Goal: Task Accomplishment & Management: Complete application form

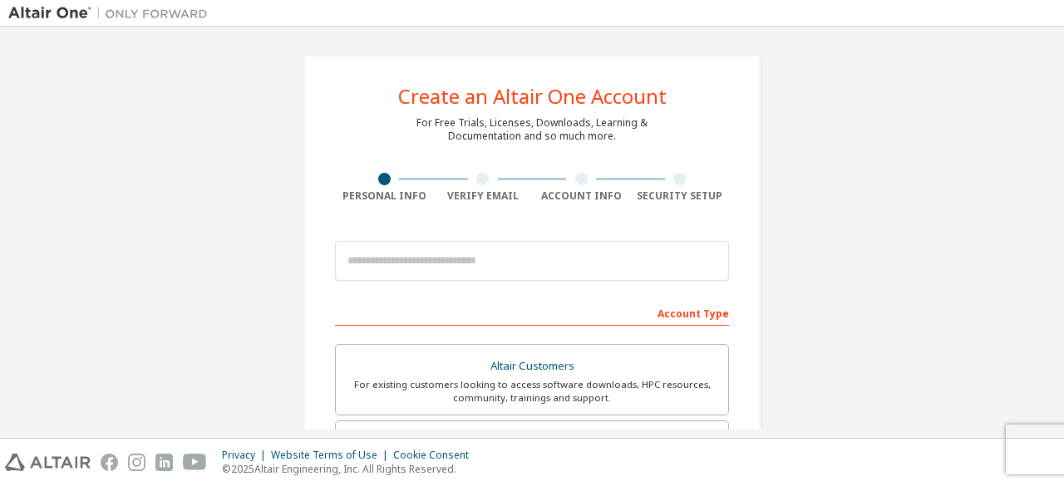
scroll to position [53, 0]
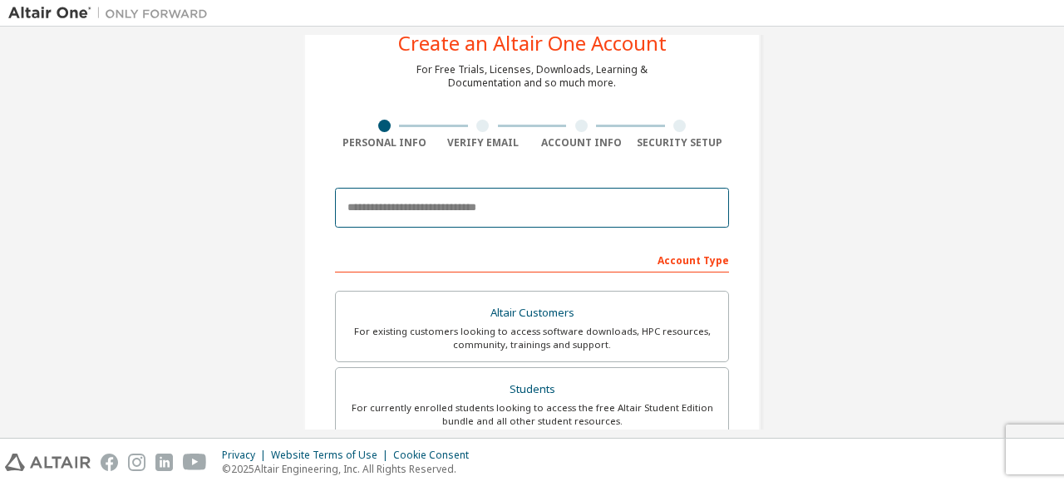
click at [396, 215] on input "email" at bounding box center [532, 208] width 394 height 40
type input "**********"
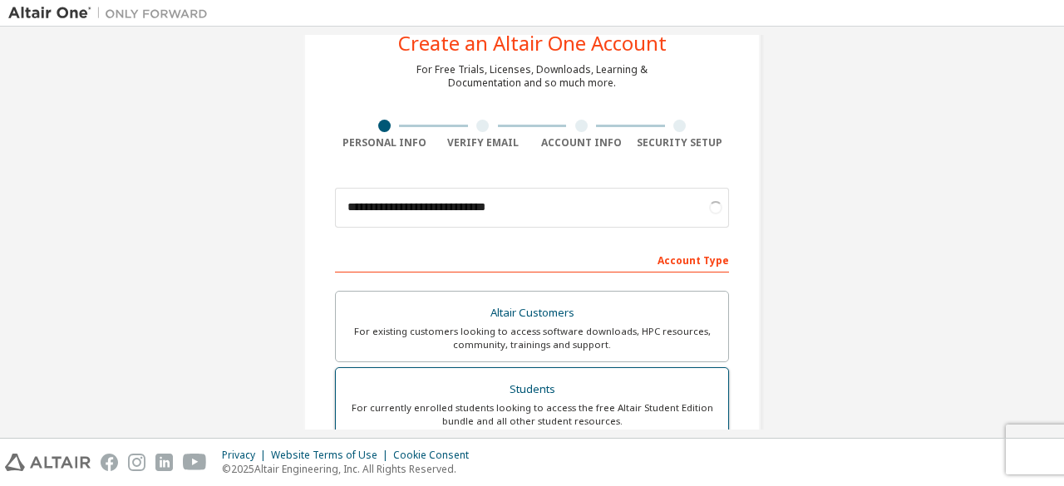
click at [506, 395] on div "Students" at bounding box center [532, 389] width 373 height 23
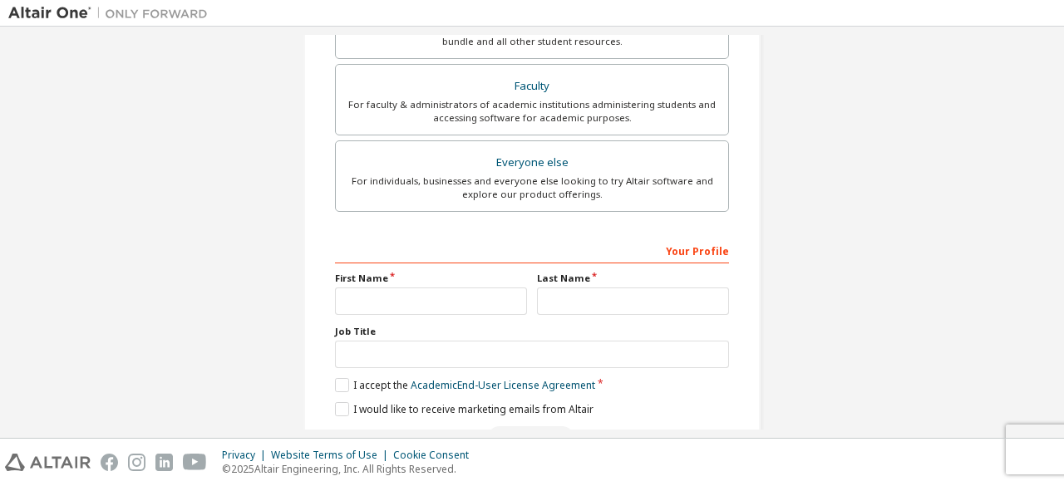
scroll to position [524, 0]
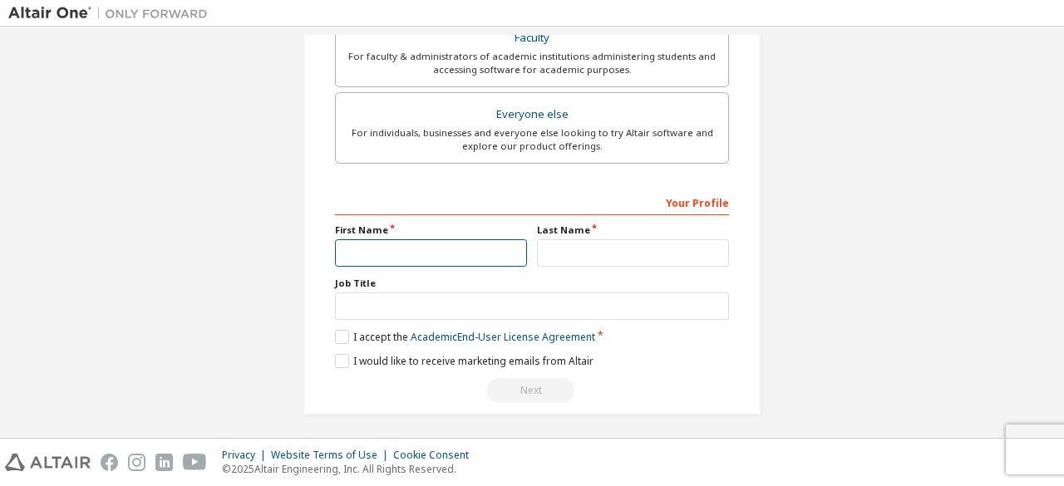
click at [451, 245] on input "text" at bounding box center [431, 252] width 192 height 27
type input "*****"
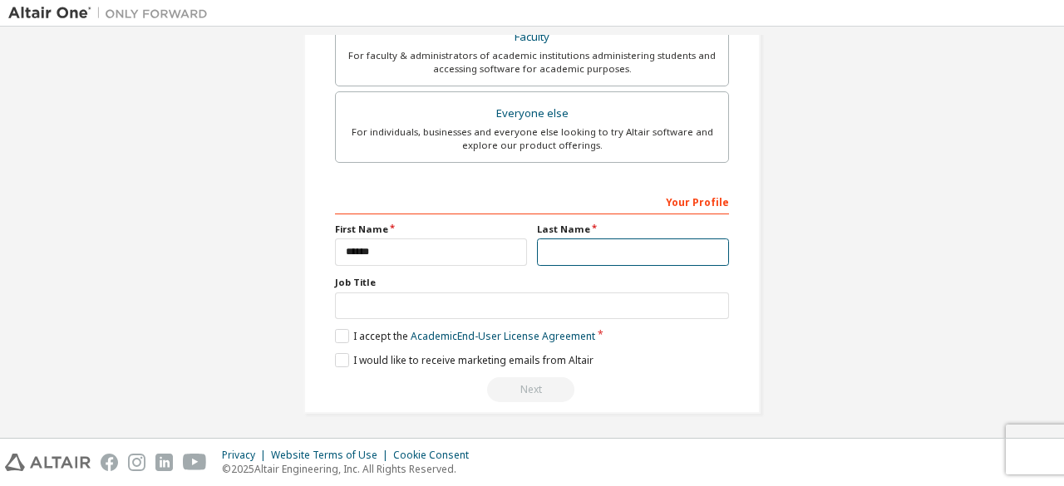
click at [606, 241] on input "text" at bounding box center [633, 252] width 192 height 27
type input "*"
type input "******"
click at [547, 280] on label "Job Title" at bounding box center [532, 282] width 394 height 13
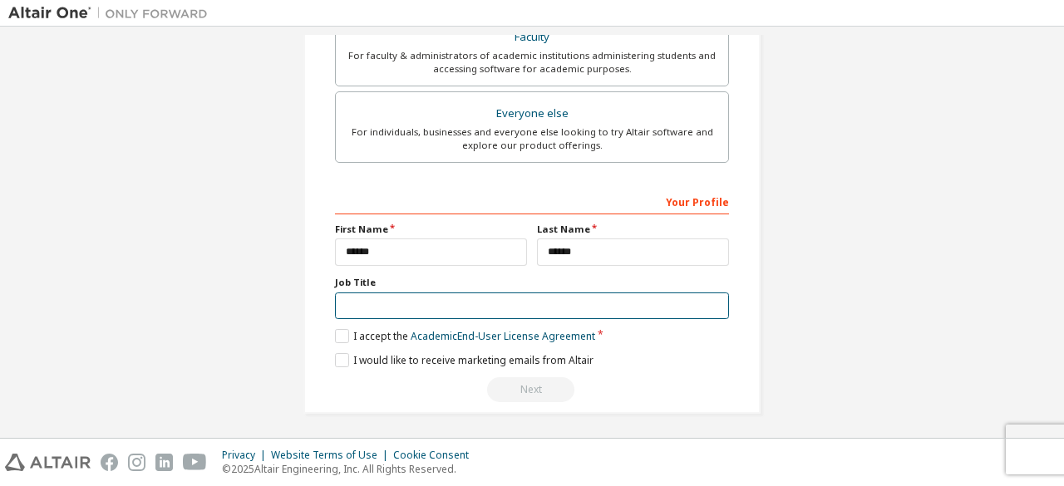
click at [503, 295] on input "text" at bounding box center [532, 306] width 394 height 27
type input "*****"
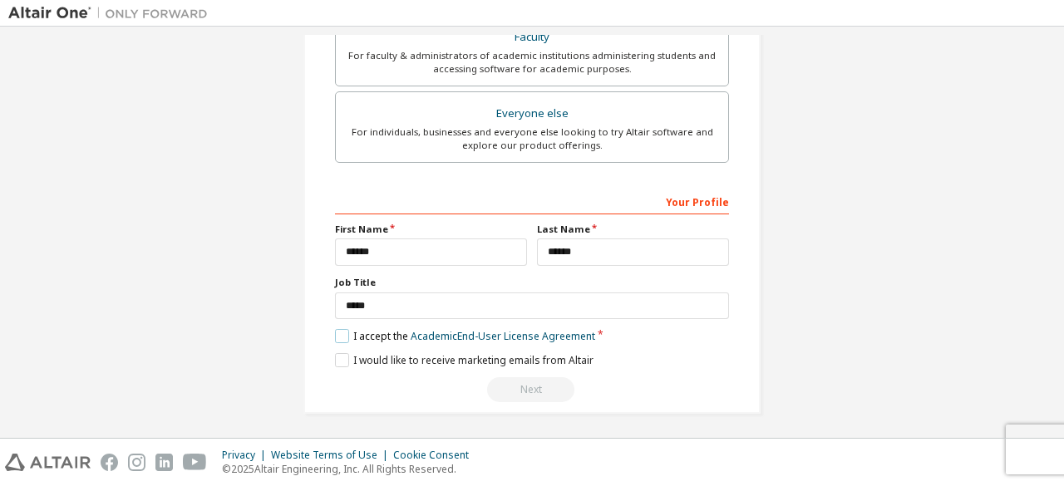
click at [339, 333] on label "I accept the Academic End-User License Agreement" at bounding box center [465, 336] width 260 height 14
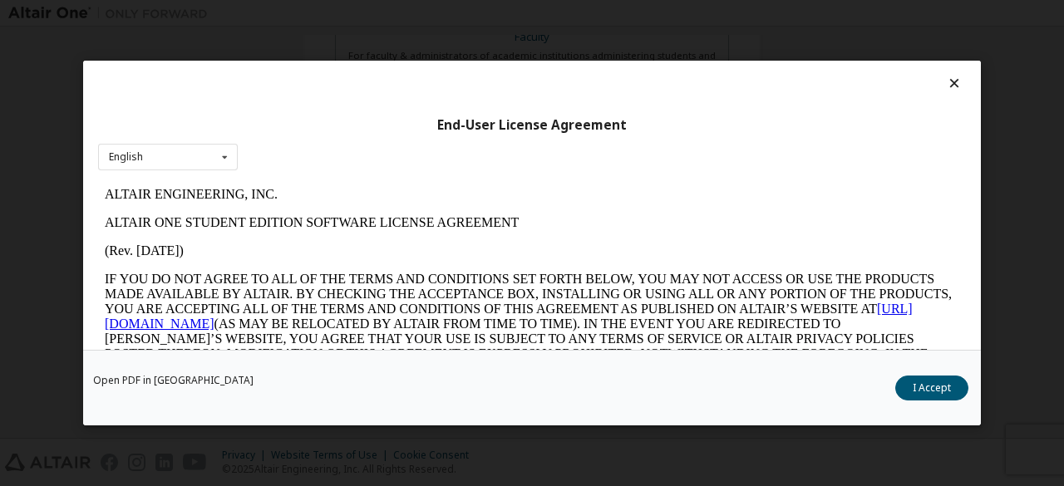
scroll to position [0, 0]
click at [178, 167] on div "English English" at bounding box center [168, 157] width 140 height 27
click at [190, 153] on div "English English" at bounding box center [168, 157] width 140 height 27
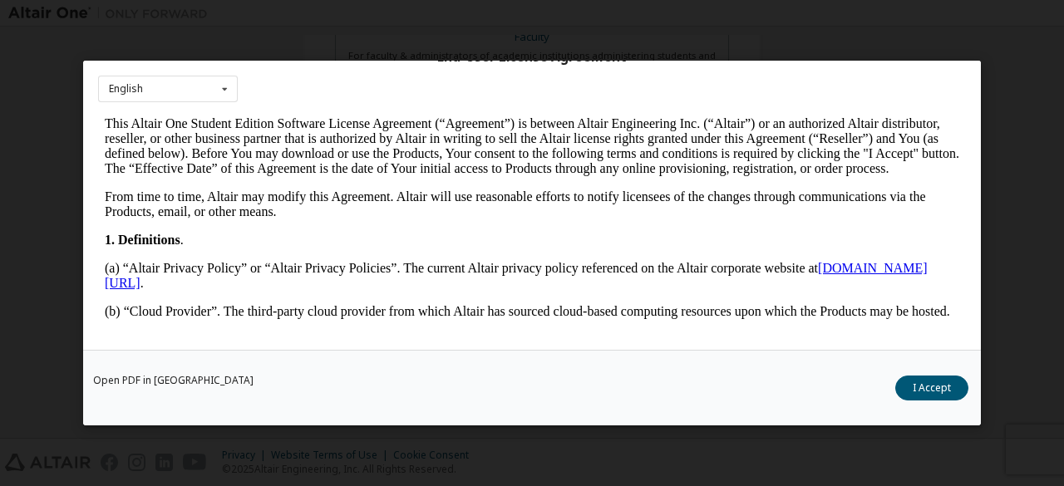
scroll to position [236, 0]
click at [923, 388] on button "I Accept" at bounding box center [932, 388] width 73 height 25
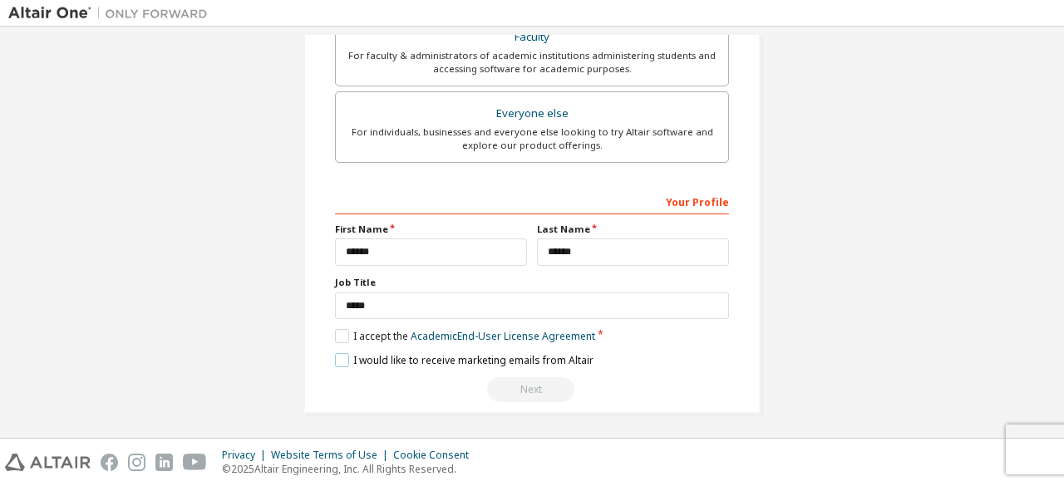
click at [415, 355] on label "I would like to receive marketing emails from Altair" at bounding box center [464, 360] width 259 height 14
click at [500, 382] on div "Next" at bounding box center [532, 390] width 394 height 25
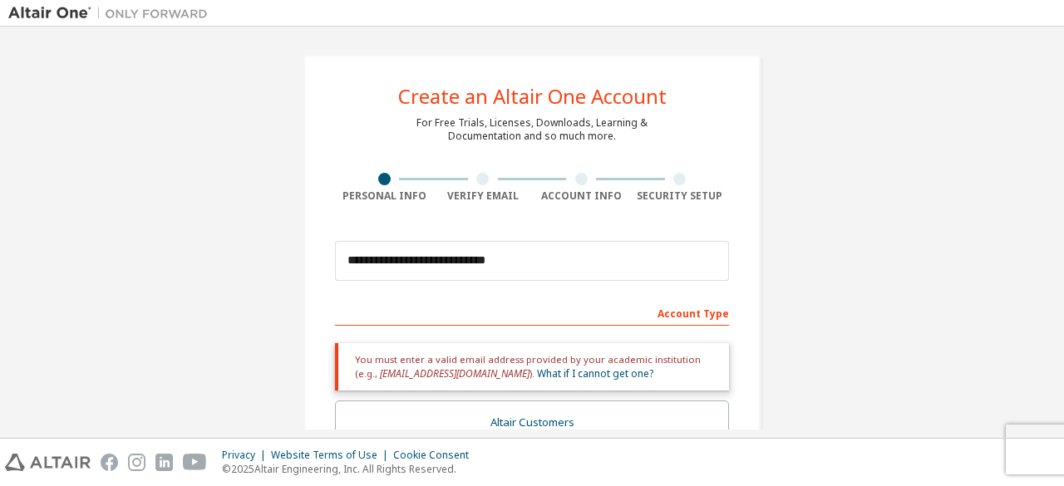
scroll to position [254, 0]
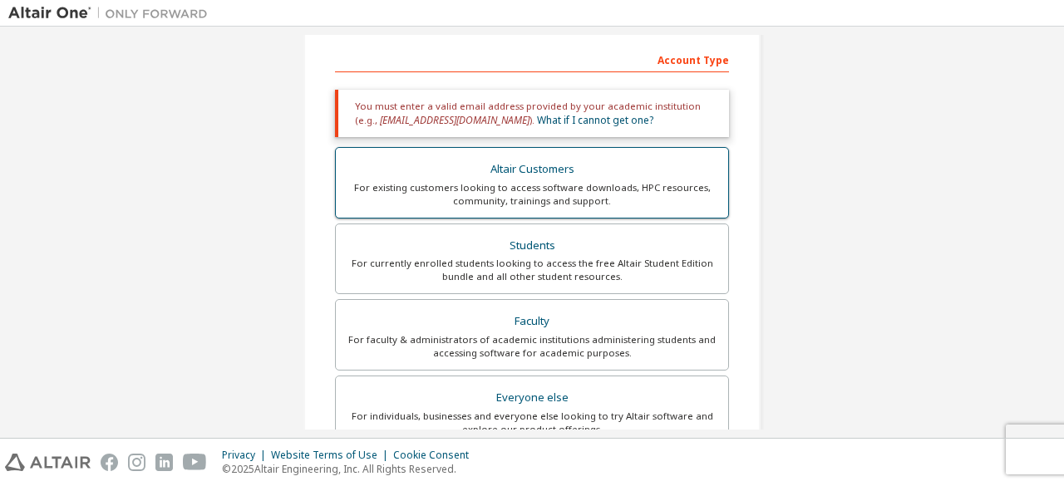
click at [537, 206] on div "For existing customers looking to access software downloads, HPC resources, com…" at bounding box center [532, 194] width 373 height 27
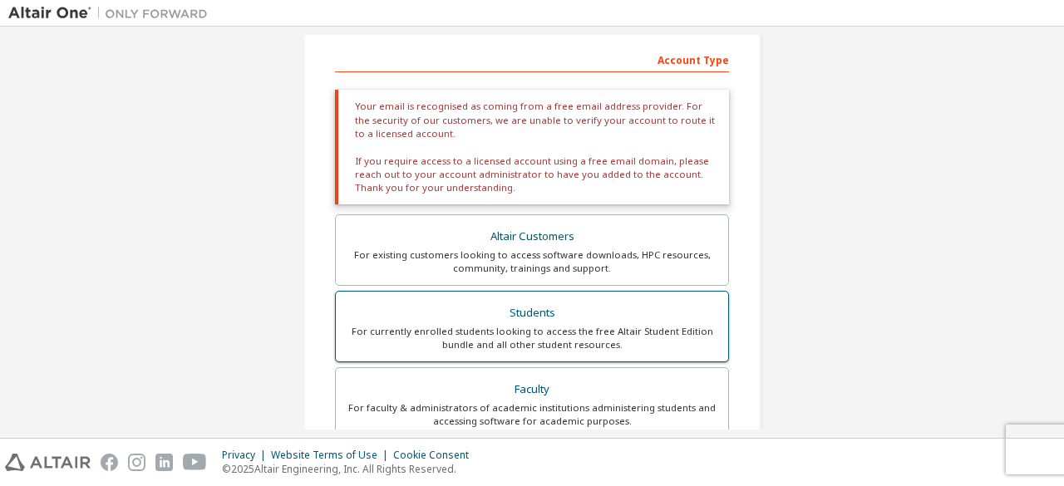
click at [498, 336] on div "For currently enrolled students looking to access the free Altair Student Editi…" at bounding box center [532, 338] width 373 height 27
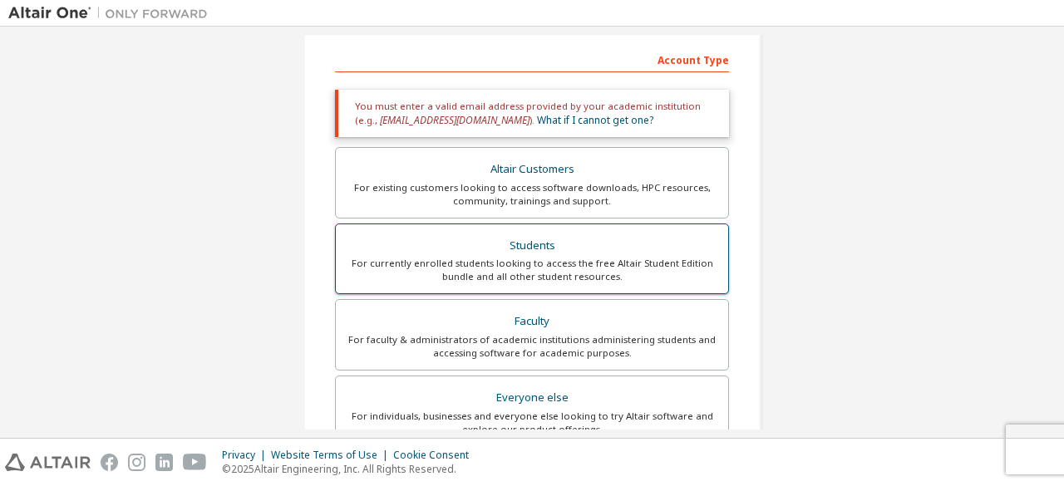
scroll to position [538, 0]
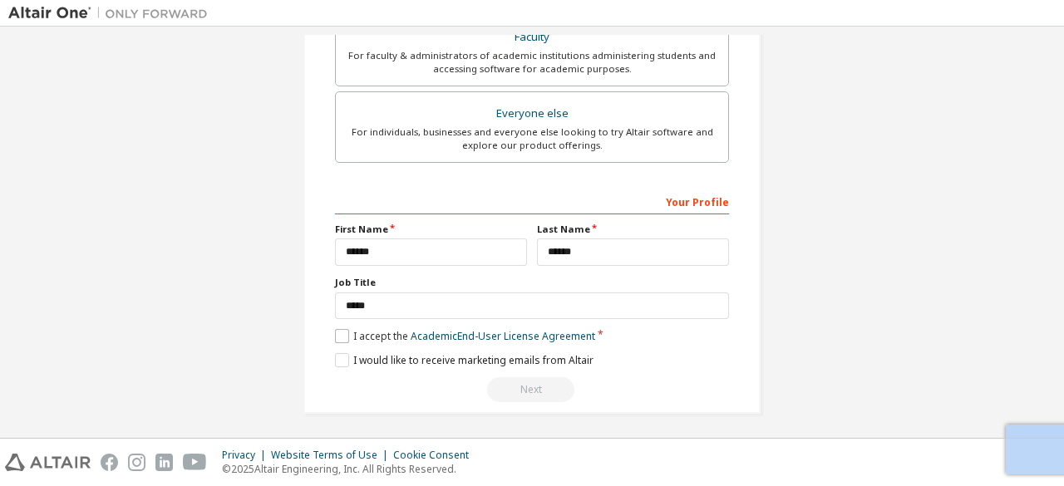
drag, startPoint x: 501, startPoint y: 388, endPoint x: 363, endPoint y: 329, distance: 149.4
click at [363, 329] on div "**********" at bounding box center [532, 295] width 394 height 215
click at [353, 326] on div at bounding box center [353, 326] width 0 height 0
click at [340, 329] on label "I accept the Academic End-User License Agreement" at bounding box center [465, 336] width 260 height 14
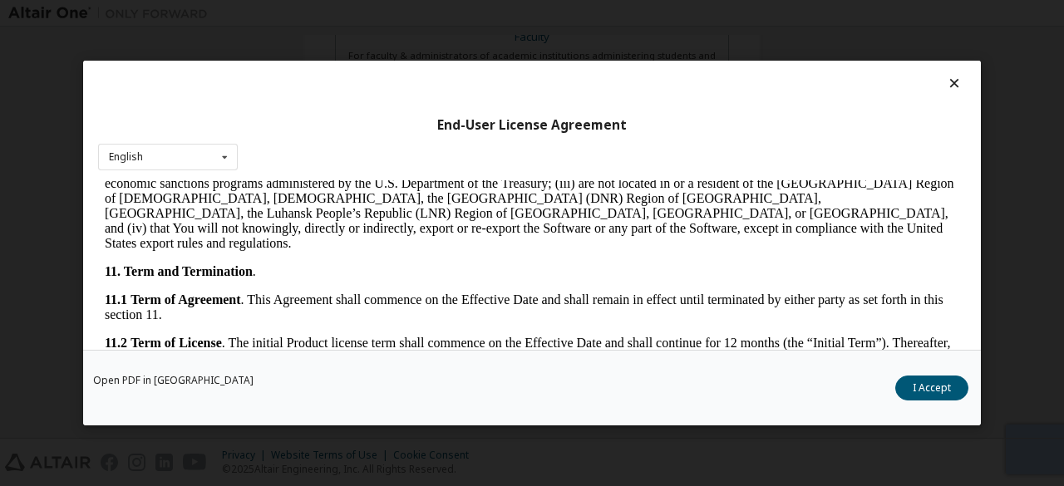
scroll to position [2419, 0]
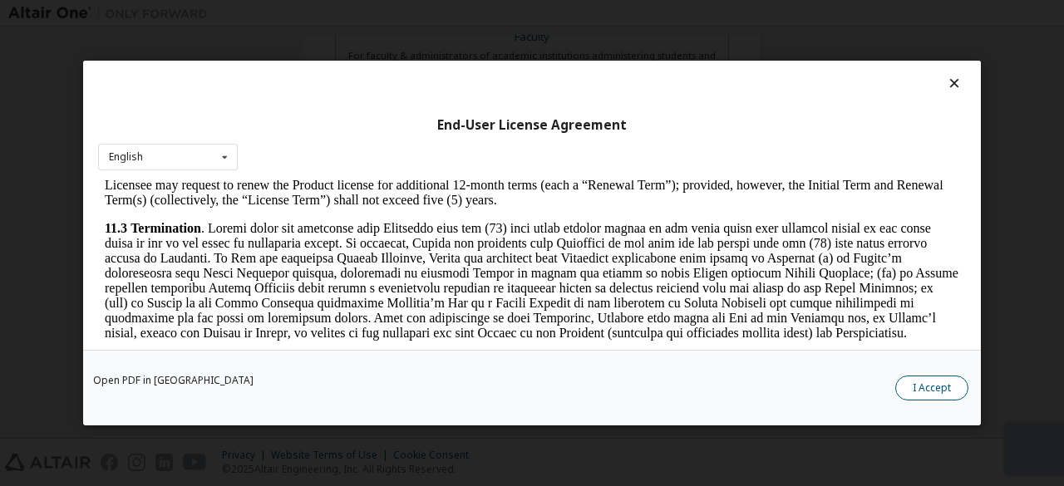
click at [947, 388] on button "I Accept" at bounding box center [932, 388] width 73 height 25
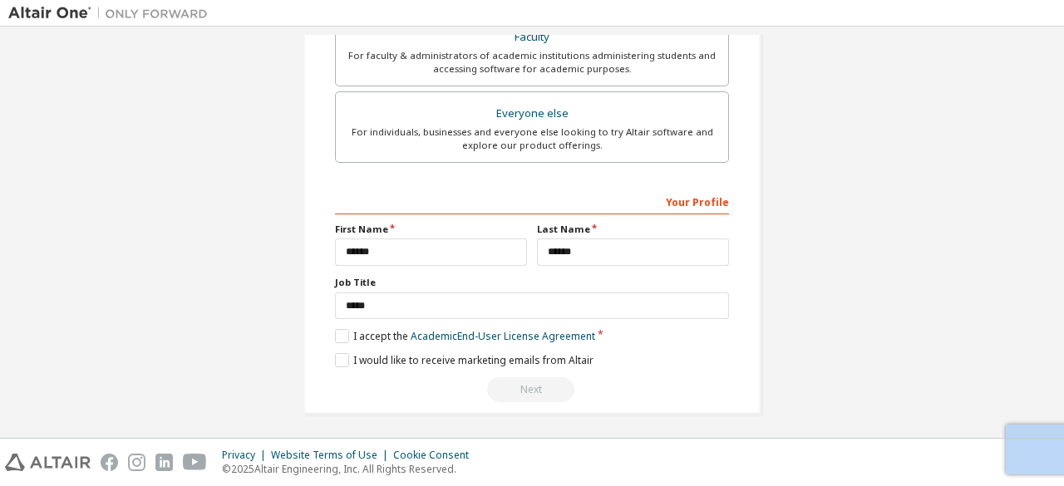
click at [554, 379] on div "Next" at bounding box center [532, 390] width 394 height 25
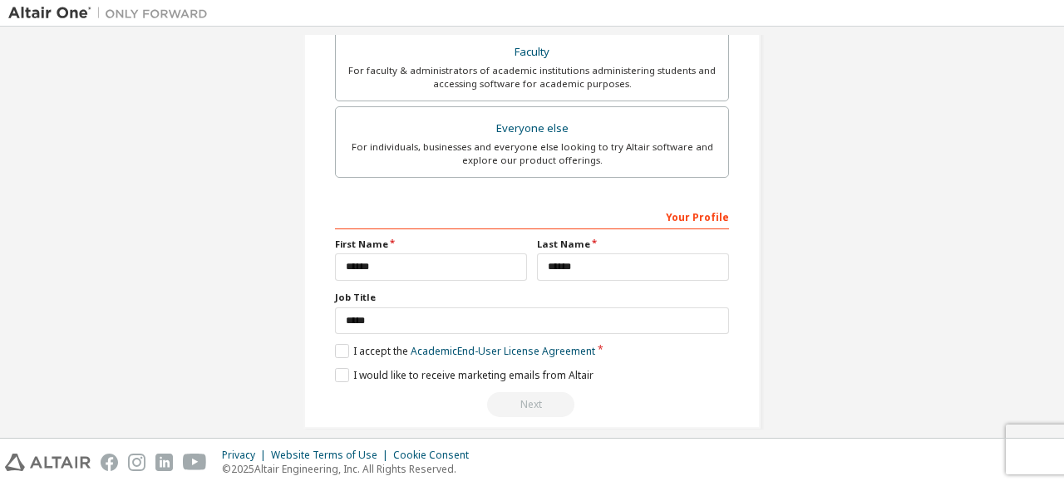
click at [422, 212] on div "Your Profile" at bounding box center [532, 216] width 394 height 27
click at [681, 215] on div "Your Profile" at bounding box center [532, 216] width 394 height 27
click at [637, 215] on div "Your Profile" at bounding box center [532, 216] width 394 height 27
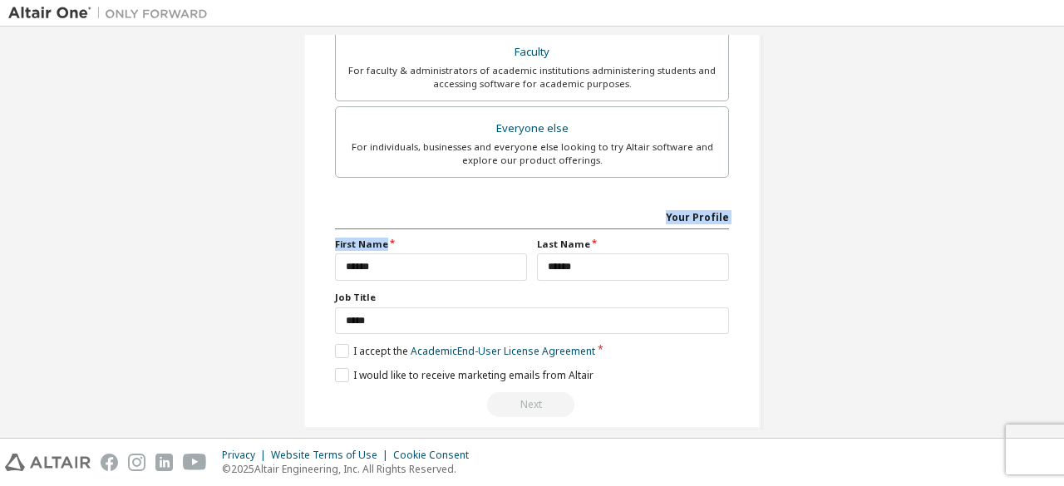
drag, startPoint x: 637, startPoint y: 215, endPoint x: 479, endPoint y: 260, distance: 164.5
click at [479, 260] on div "**********" at bounding box center [532, 310] width 394 height 215
click at [468, 249] on div at bounding box center [468, 249] width 0 height 0
click at [436, 254] on input "*****" at bounding box center [431, 267] width 192 height 27
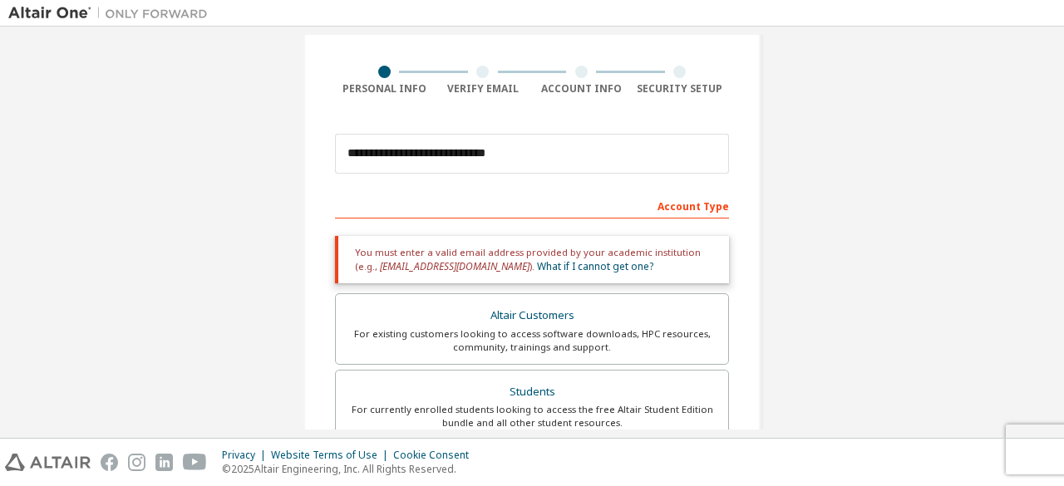
scroll to position [131, 0]
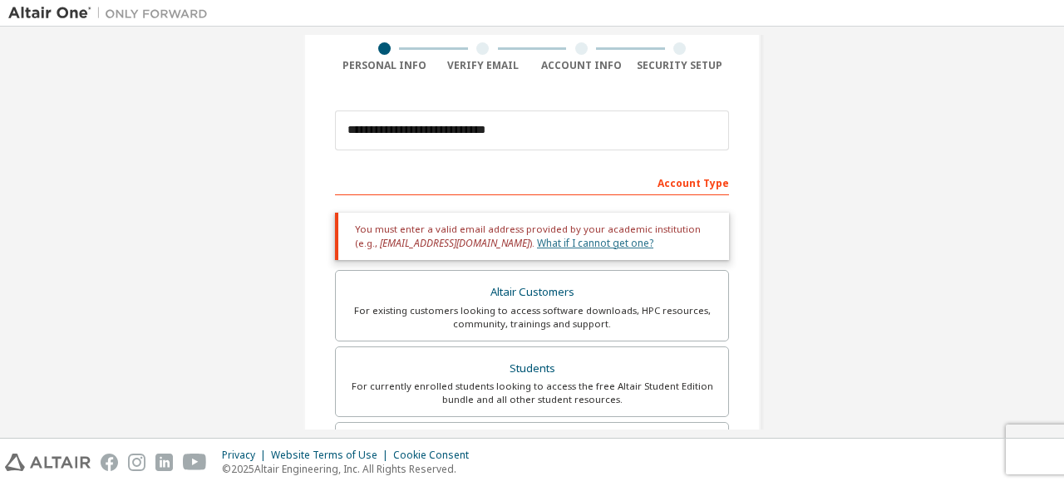
click at [537, 236] on link "What if I cannot get one?" at bounding box center [595, 243] width 116 height 14
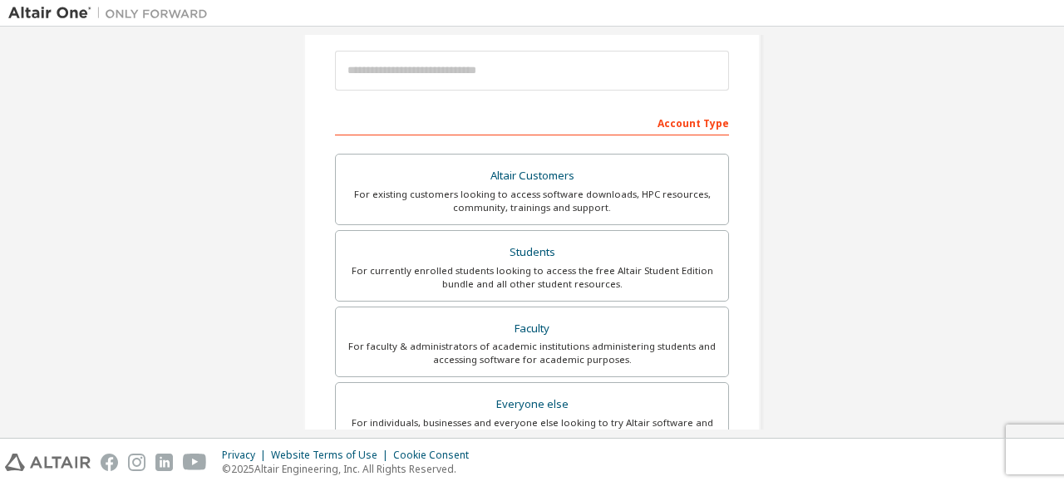
scroll to position [191, 0]
click at [447, 244] on div "Students" at bounding box center [532, 251] width 373 height 23
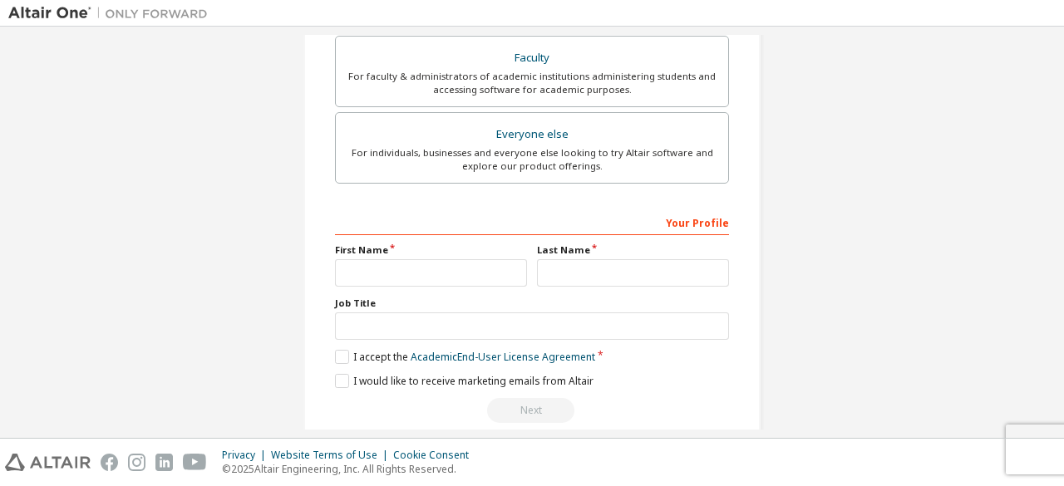
scroll to position [524, 0]
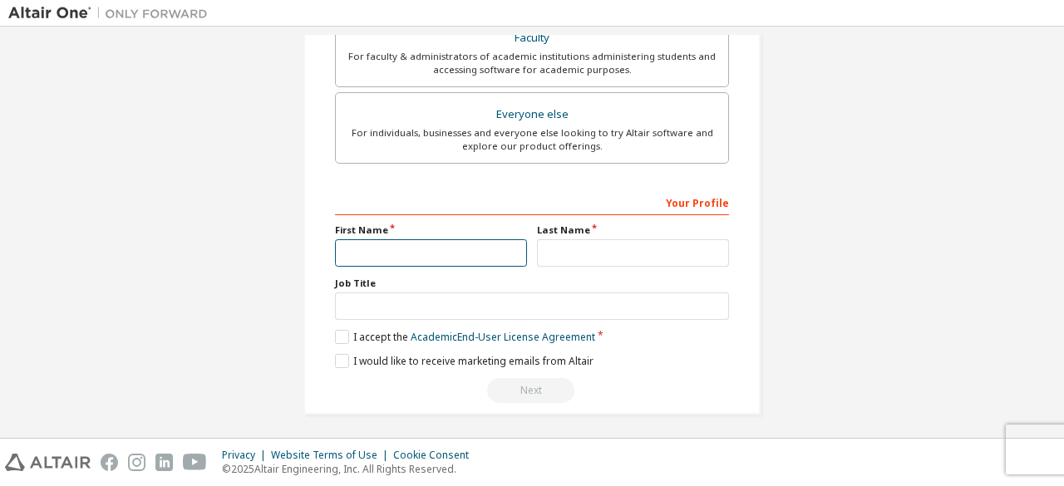
click at [446, 244] on input "text" at bounding box center [431, 252] width 192 height 27
type input "*****"
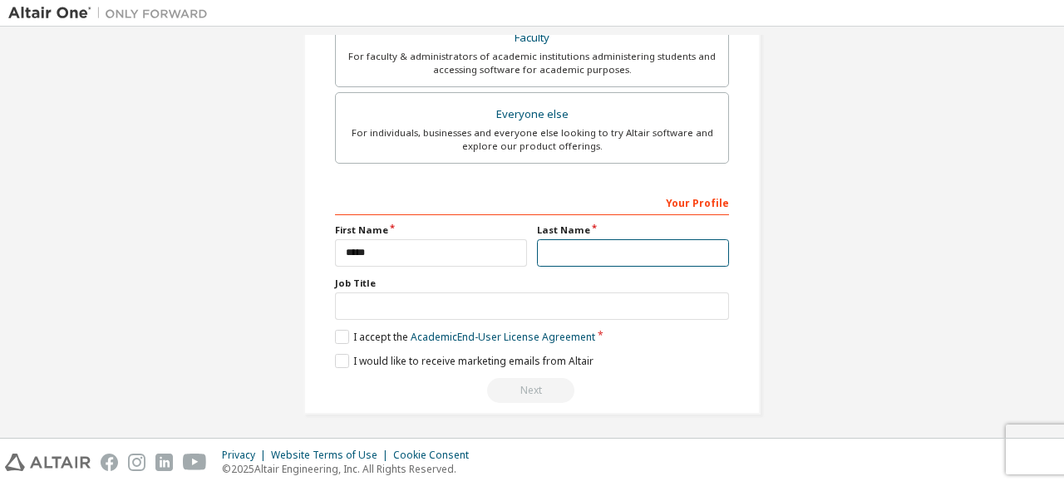
click at [570, 254] on input "text" at bounding box center [633, 252] width 192 height 27
type input "******"
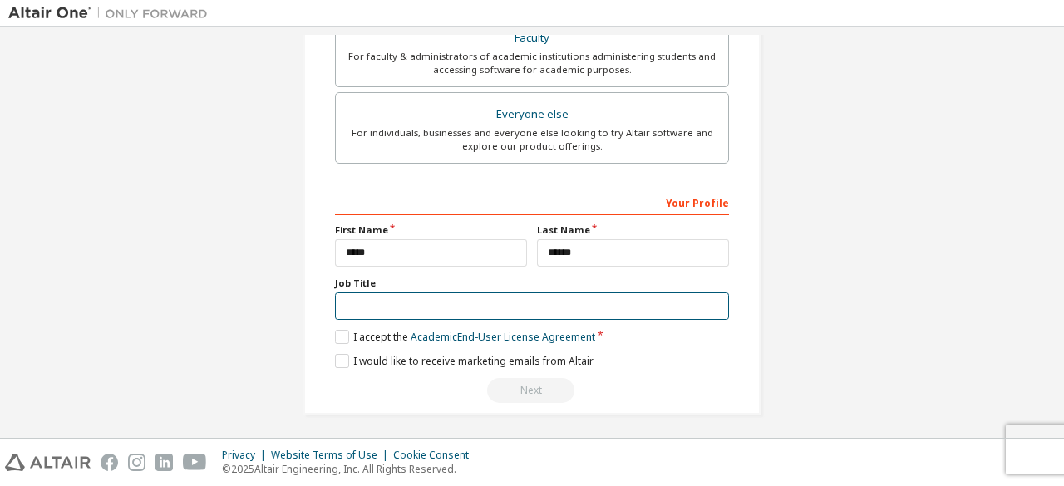
click at [406, 308] on input "text" at bounding box center [532, 306] width 394 height 27
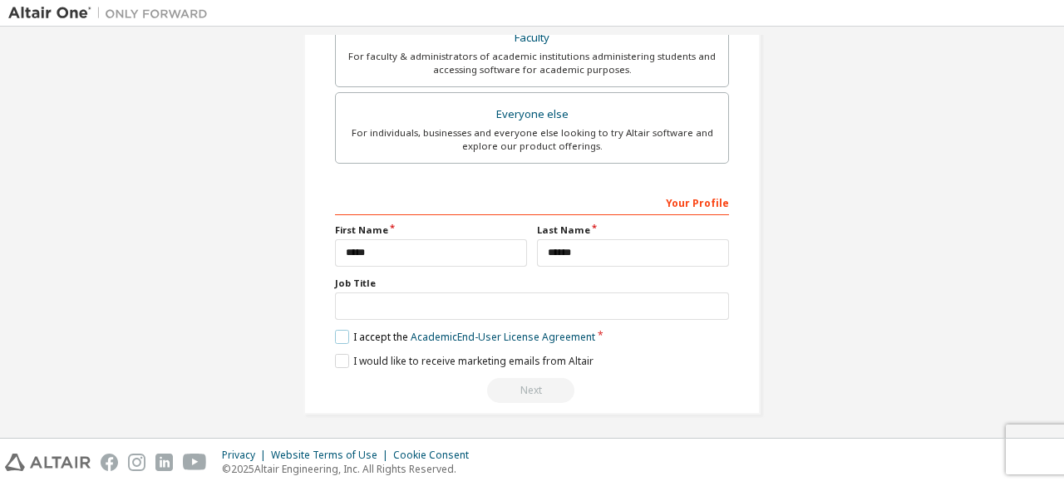
click at [336, 333] on label "I accept the Academic End-User License Agreement" at bounding box center [465, 337] width 260 height 14
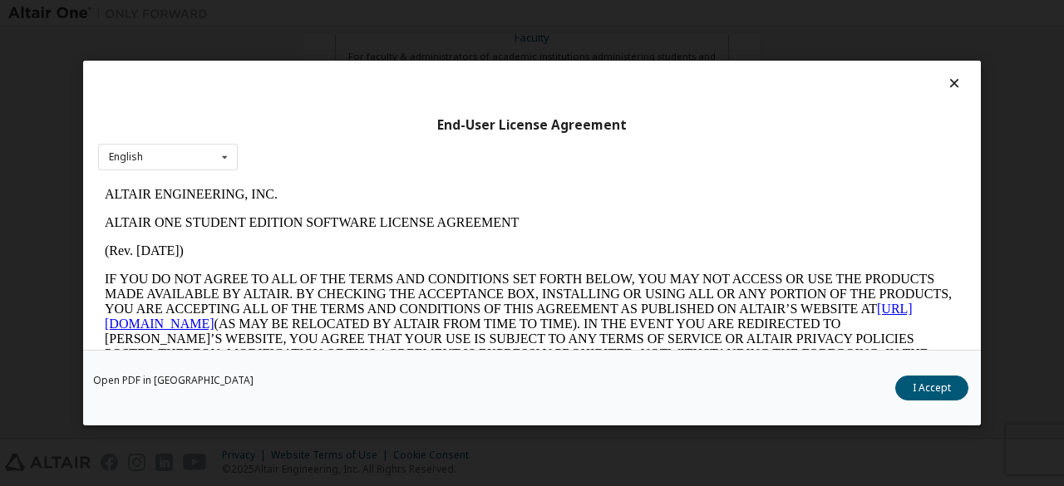
scroll to position [0, 0]
click at [925, 385] on button "I Accept" at bounding box center [932, 388] width 73 height 25
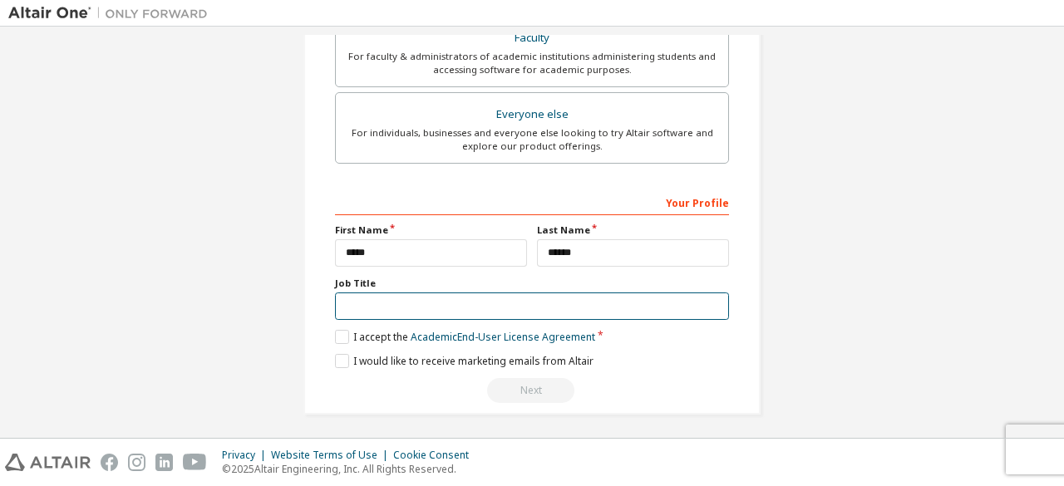
click at [509, 294] on input "text" at bounding box center [532, 306] width 394 height 27
type input "*****"
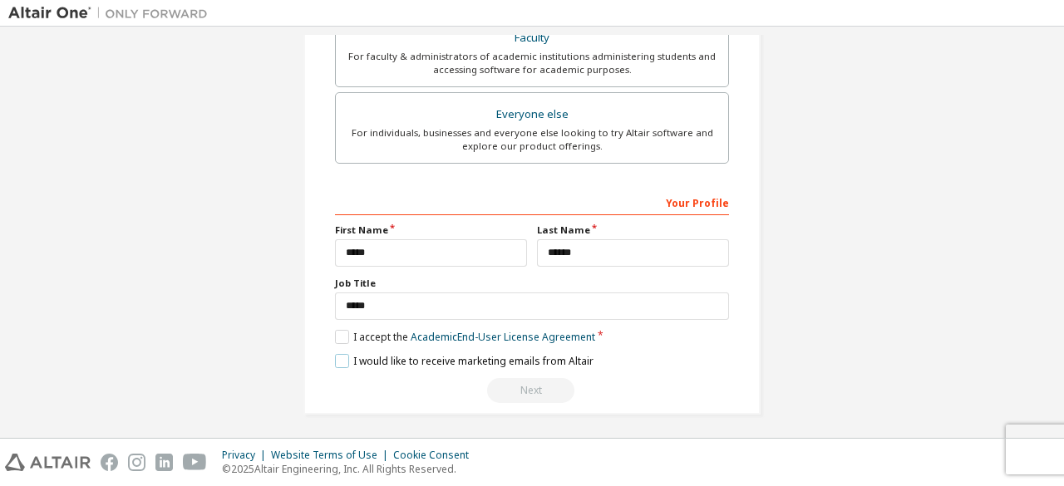
click at [341, 354] on label "I would like to receive marketing emails from Altair" at bounding box center [464, 361] width 259 height 14
click at [512, 378] on div "Next" at bounding box center [532, 390] width 394 height 25
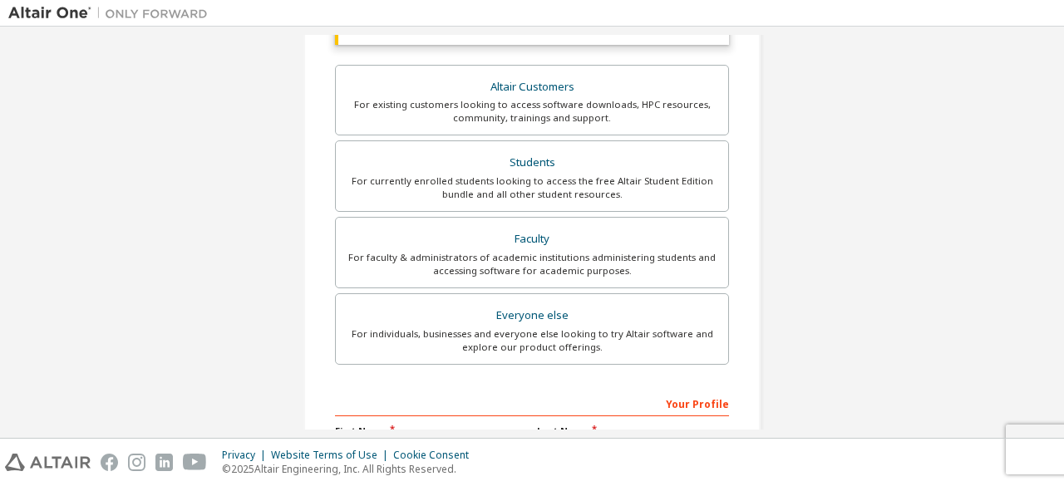
scroll to position [319, 0]
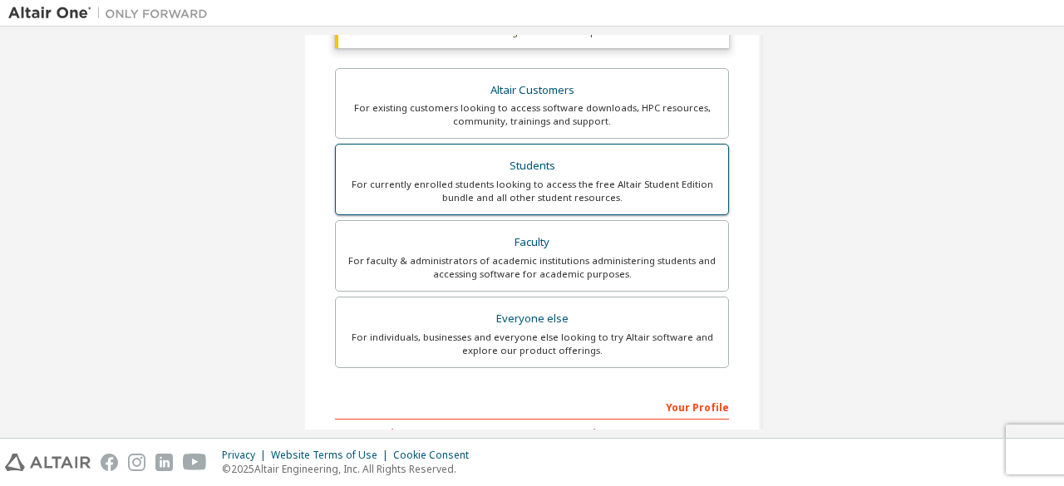
click at [502, 190] on div "For currently enrolled students looking to access the free Altair Student Editi…" at bounding box center [532, 191] width 373 height 27
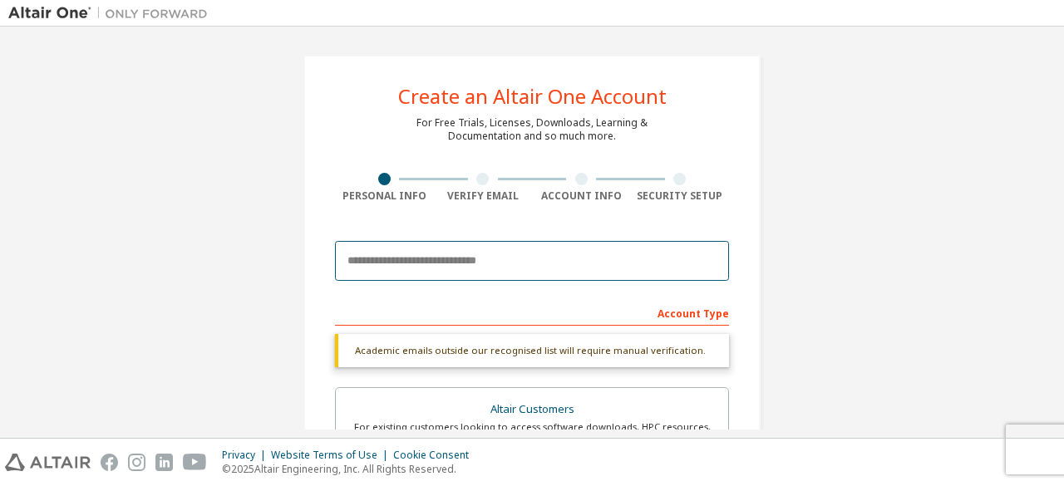
click at [481, 250] on input "email" at bounding box center [532, 261] width 394 height 40
click at [484, 277] on input "**********" at bounding box center [532, 261] width 394 height 40
click at [476, 260] on input "**********" at bounding box center [532, 261] width 394 height 40
type input "**********"
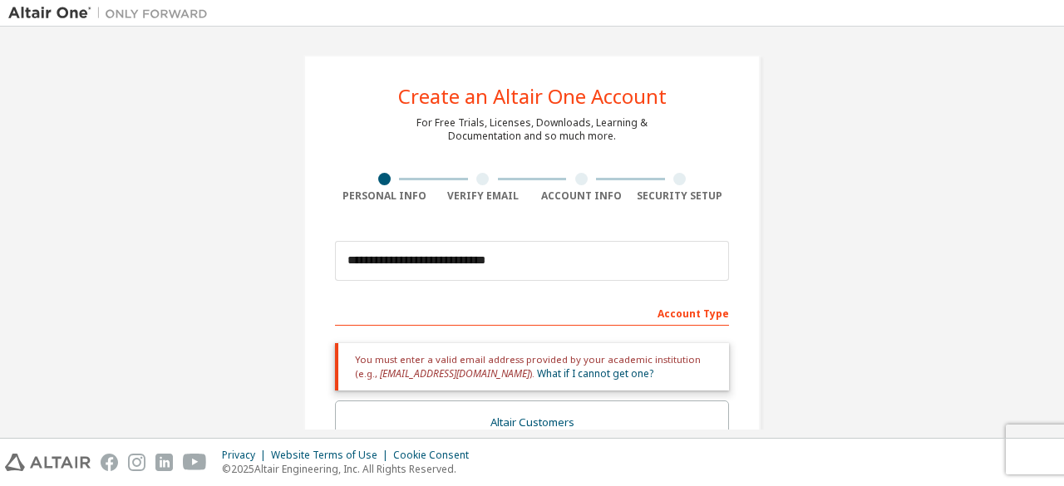
click at [523, 305] on div "Account Type" at bounding box center [532, 312] width 394 height 27
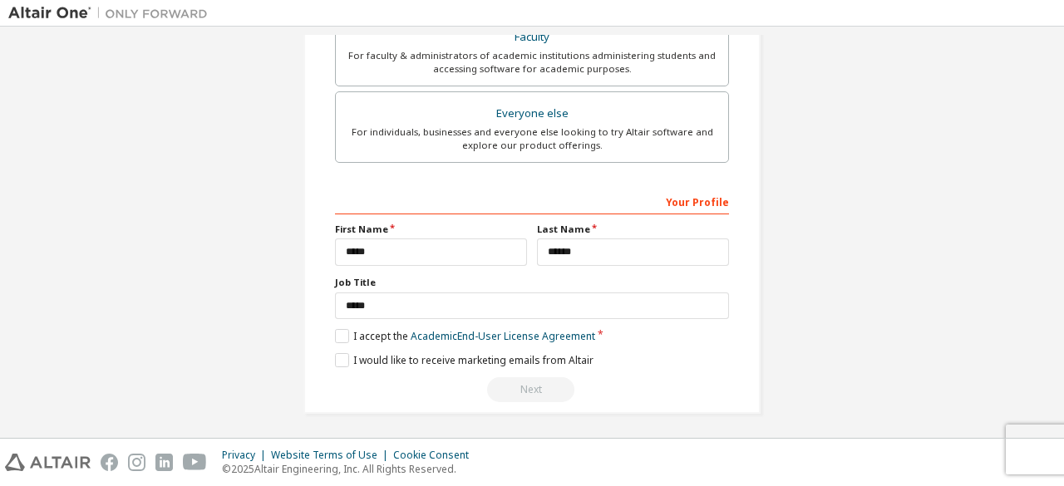
click at [518, 393] on div "Next" at bounding box center [532, 390] width 394 height 25
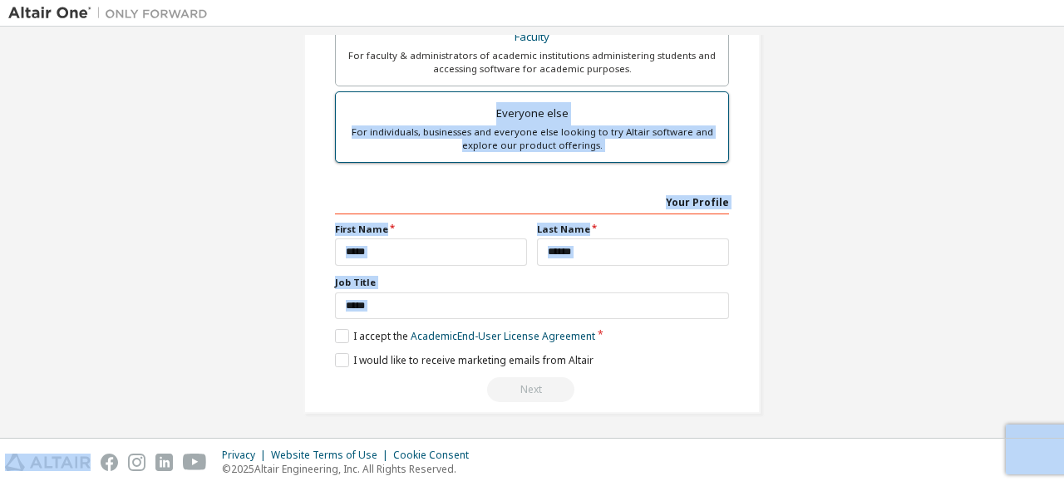
drag, startPoint x: 518, startPoint y: 393, endPoint x: 471, endPoint y: 121, distance: 276.0
click at [471, 121] on div "Account Type Academic emails outside our recognised list will require manual ve…" at bounding box center [532, 81] width 394 height 641
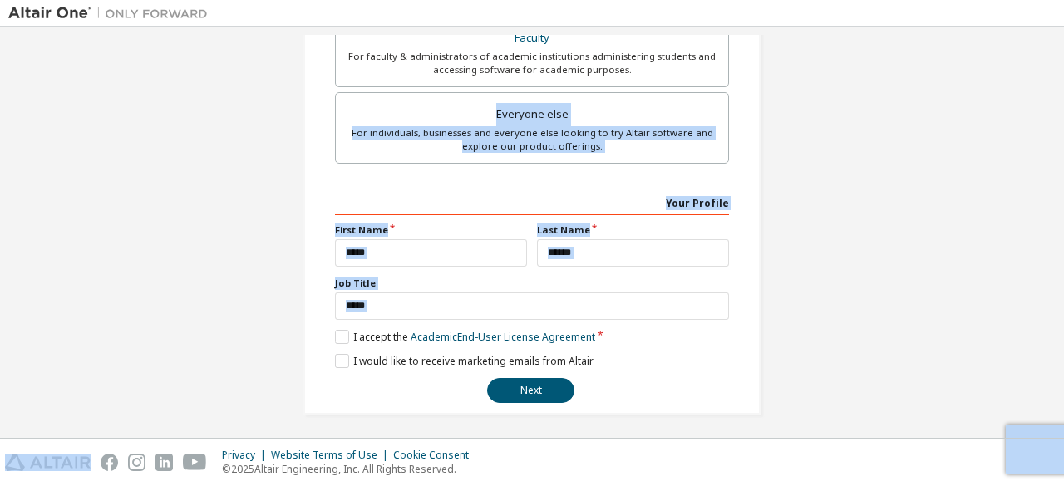
click at [427, 189] on div "Your Profile" at bounding box center [532, 202] width 394 height 27
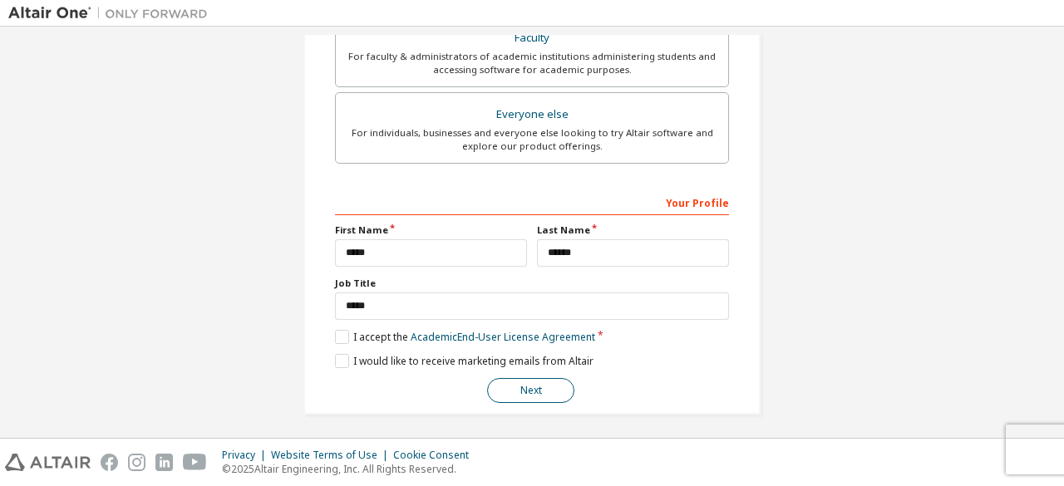
click at [514, 390] on button "Next" at bounding box center [530, 390] width 87 height 25
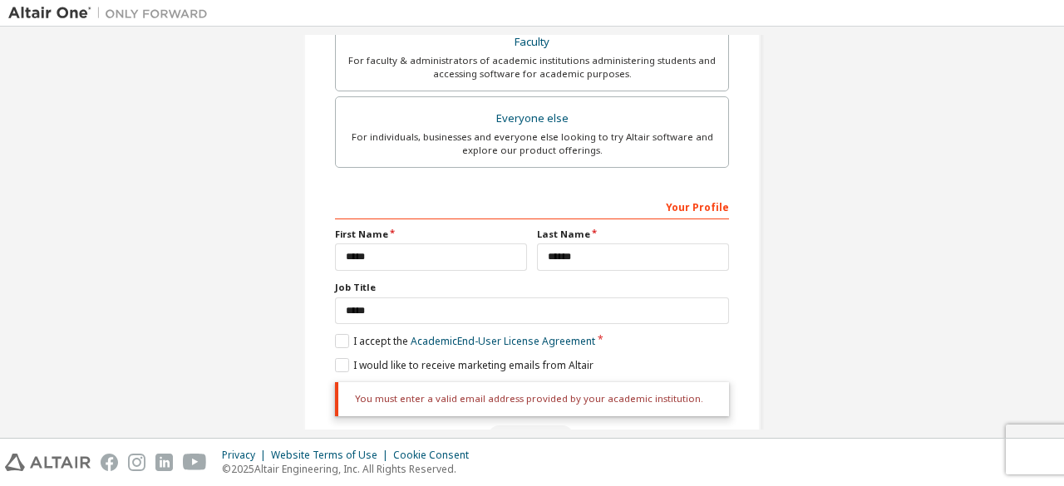
scroll to position [581, 0]
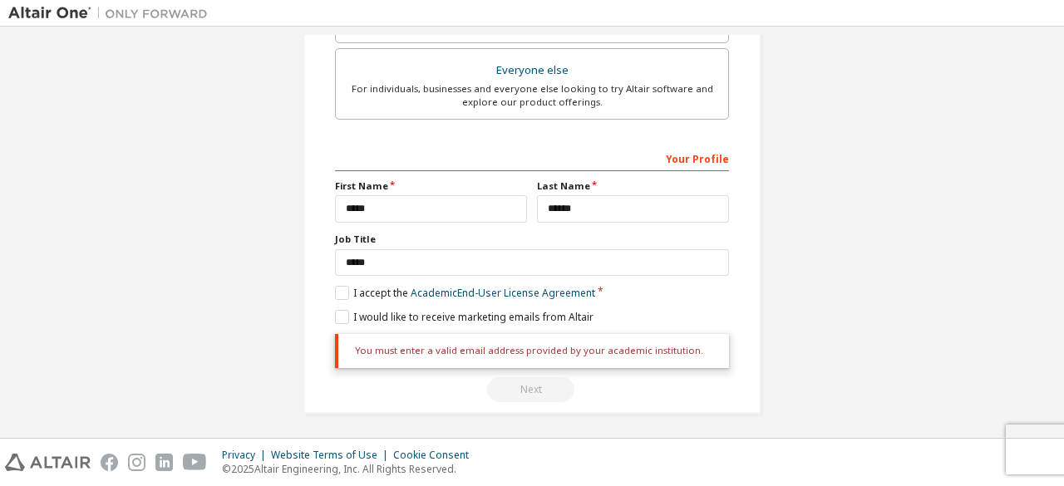
click at [528, 393] on div "You must enter a valid email address provided by your academic institution. Next" at bounding box center [532, 368] width 394 height 68
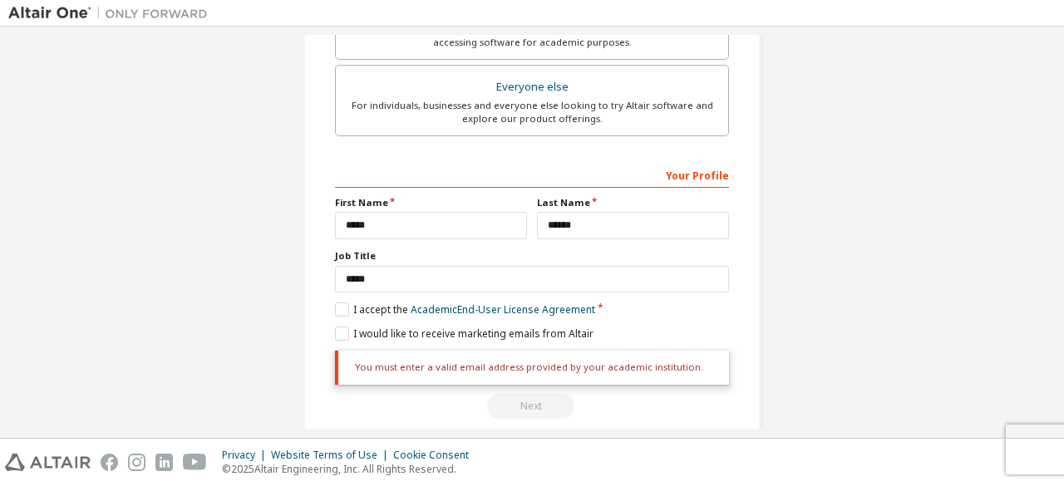
scroll to position [563, 0]
click at [363, 367] on div "You must enter a valid email address provided by your academic institution." at bounding box center [532, 369] width 394 height 33
click at [352, 373] on div at bounding box center [352, 373] width 0 height 0
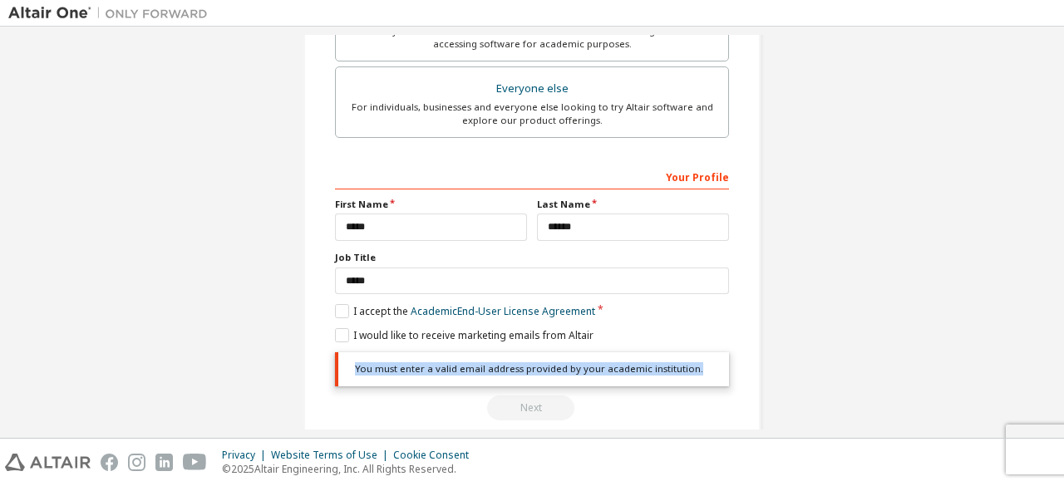
drag, startPoint x: 688, startPoint y: 368, endPoint x: 347, endPoint y: 371, distance: 341.0
click at [347, 371] on div "You must enter a valid email address provided by your academic institution." at bounding box center [532, 369] width 394 height 33
click at [336, 373] on div at bounding box center [336, 373] width 0 height 0
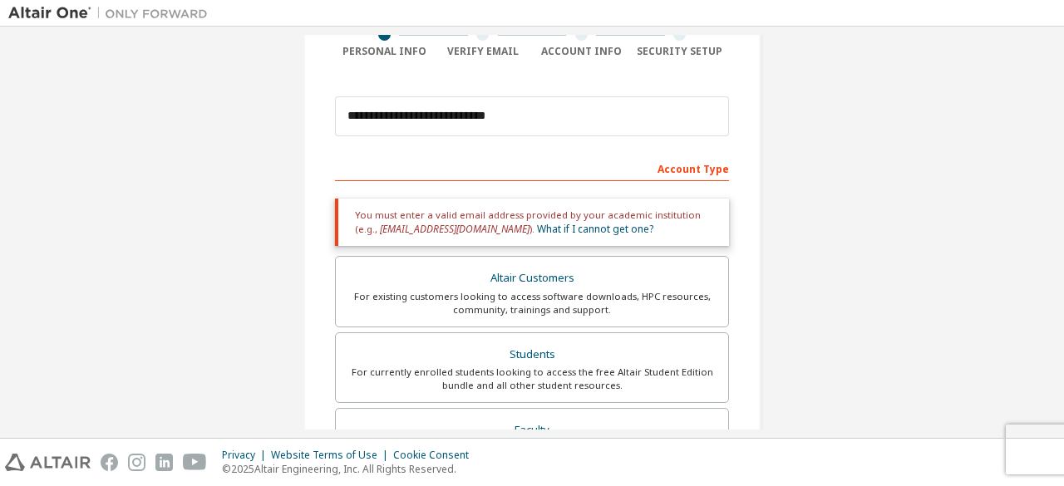
scroll to position [0, 0]
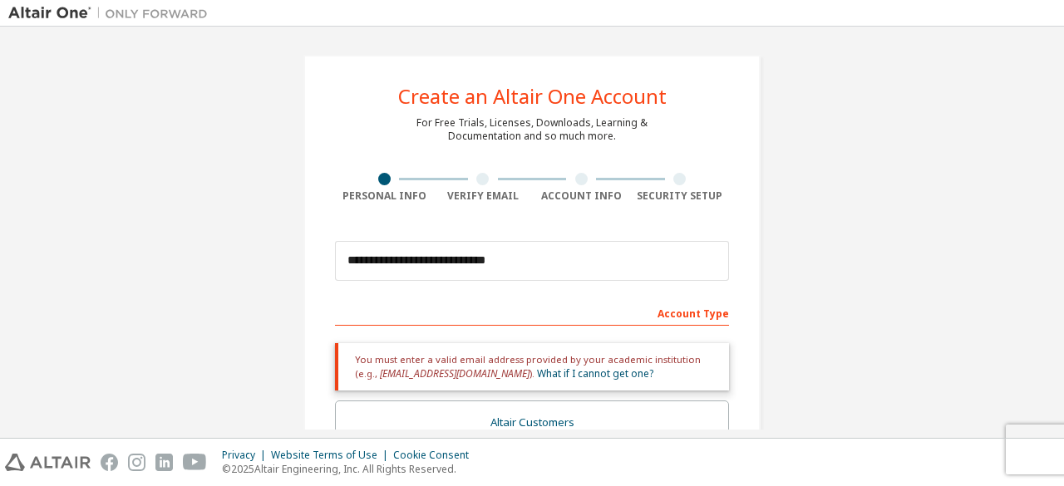
click at [662, 318] on div "Account Type" at bounding box center [532, 312] width 394 height 27
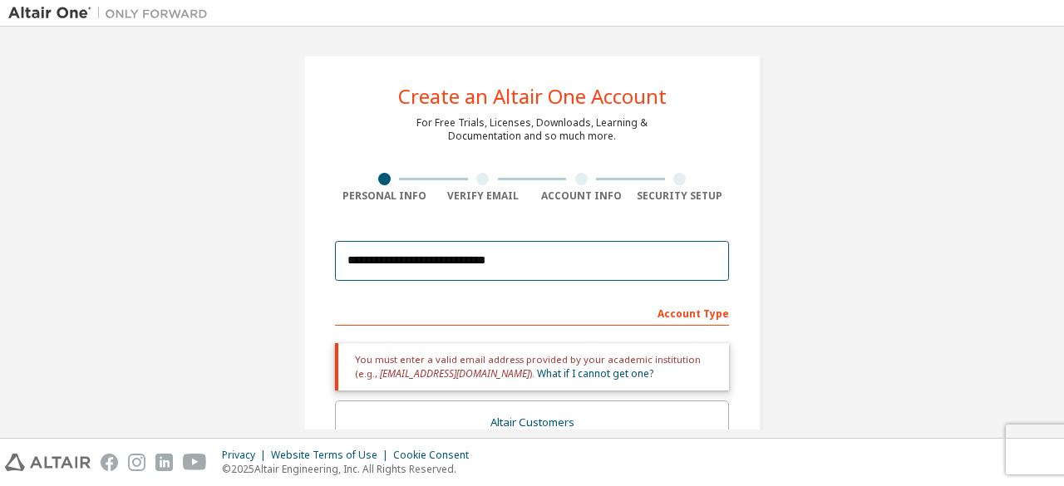
click at [563, 247] on input "**********" at bounding box center [532, 261] width 394 height 40
